Goal: Use online tool/utility: Utilize a website feature to perform a specific function

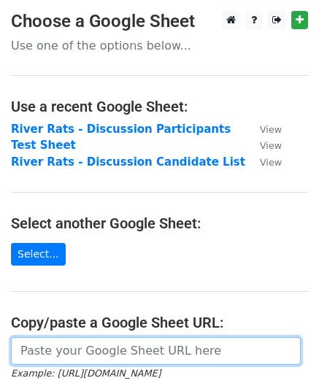
click at [83, 343] on input "url" at bounding box center [155, 351] width 289 height 28
paste input "https://docs.google.com/spreadsheets/d/1oxCs8SjXgFClJMd_STE7B0CuuMKWlKPYjNtsCQe…"
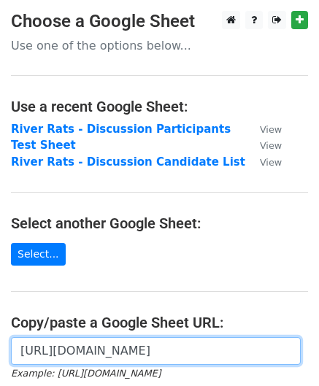
scroll to position [124, 0]
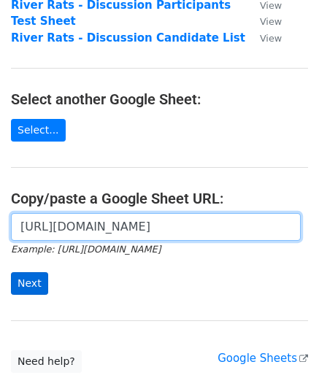
type input "https://docs.google.com/spreadsheets/d/1oxCs8SjXgFClJMd_STE7B0CuuMKWlKPYjNtsCQe…"
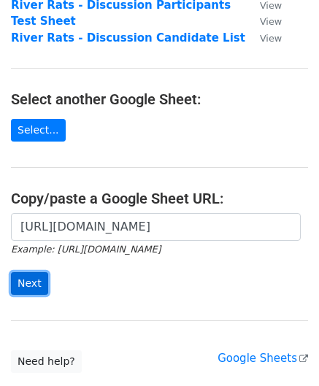
click at [31, 282] on input "Next" at bounding box center [29, 283] width 37 height 23
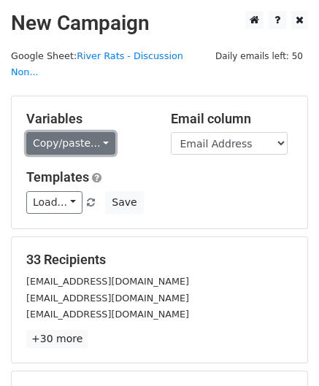
click at [96, 132] on link "Copy/paste..." at bounding box center [70, 143] width 89 height 23
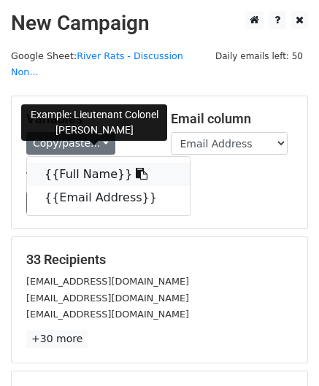
click at [92, 163] on link "{{Full Name}}" at bounding box center [108, 174] width 163 height 23
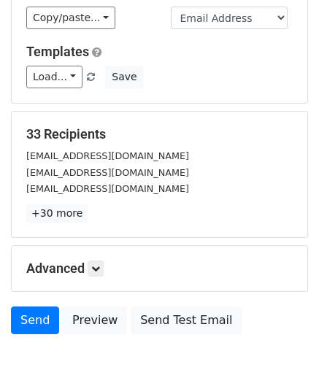
scroll to position [127, 0]
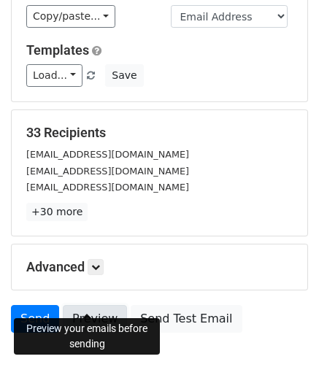
click at [80, 305] on link "Preview" at bounding box center [95, 319] width 64 height 28
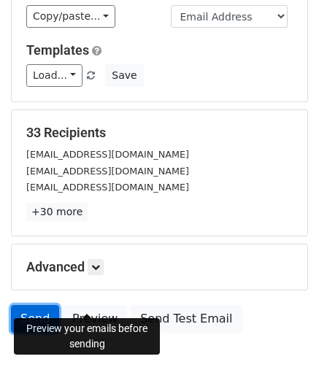
click at [35, 305] on link "Send" at bounding box center [35, 319] width 48 height 28
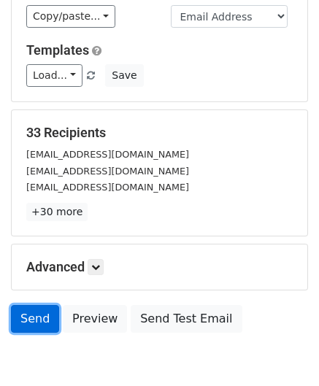
click at [36, 305] on link "Send" at bounding box center [35, 319] width 48 height 28
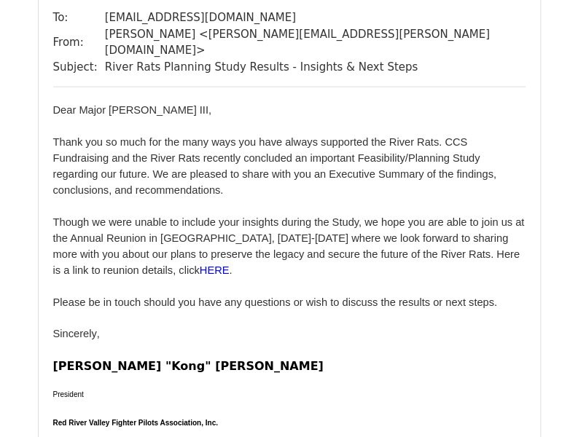
scroll to position [1005, 0]
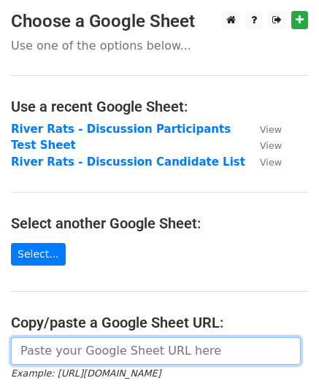
click at [77, 351] on input "url" at bounding box center [155, 351] width 289 height 28
paste input "https://docs.google.com/spreadsheets/d/1oxCs8SjXgFClJMd_STE7B0CuuMKWlKPYjNtsCQe…"
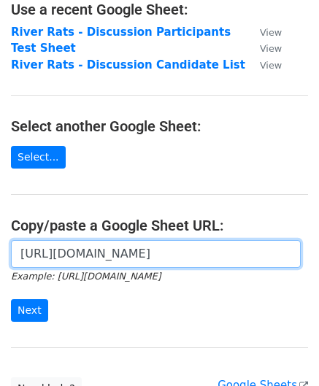
scroll to position [117, 0]
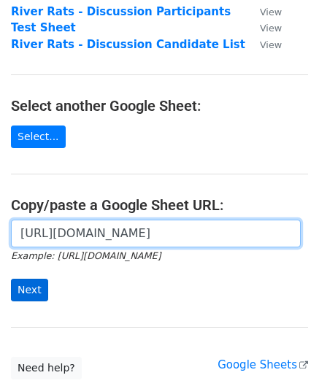
type input "https://docs.google.com/spreadsheets/d/1oxCs8SjXgFClJMd_STE7B0CuuMKWlKPYjNtsCQe…"
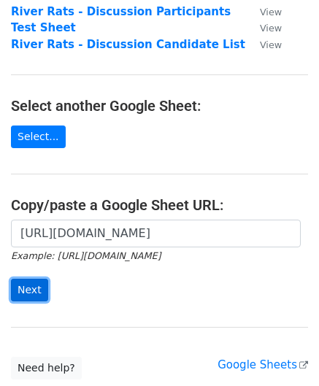
click at [20, 286] on input "Next" at bounding box center [29, 289] width 37 height 23
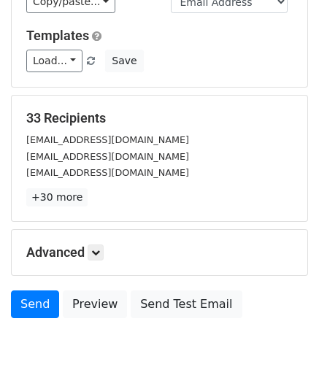
scroll to position [145, 0]
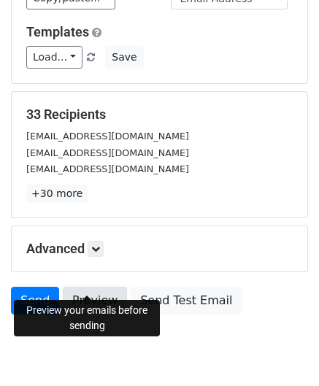
click at [89, 290] on link "Preview" at bounding box center [95, 300] width 64 height 28
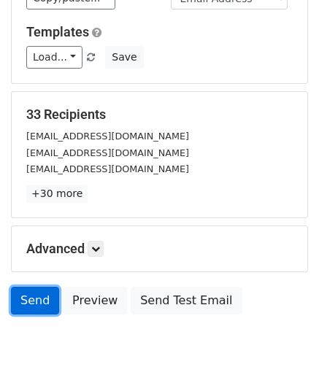
click at [23, 286] on link "Send" at bounding box center [35, 300] width 48 height 28
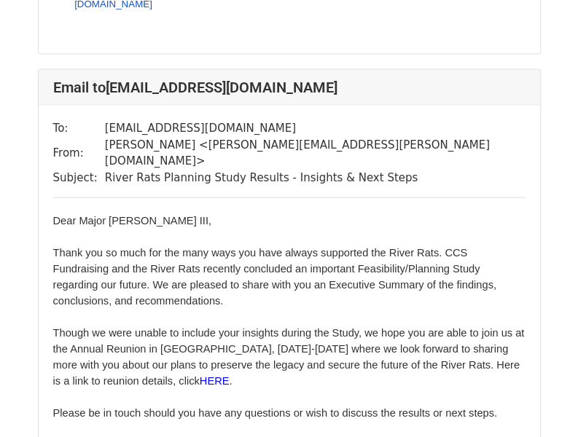
scroll to position [921, 0]
